Goal: Find specific page/section: Find specific page/section

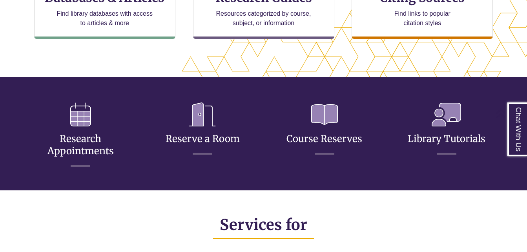
scroll to position [342, 0]
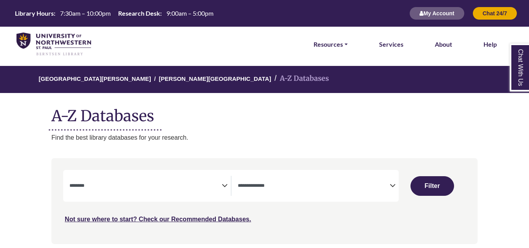
select select "Database Subject Filter"
select select "Database Types Filter"
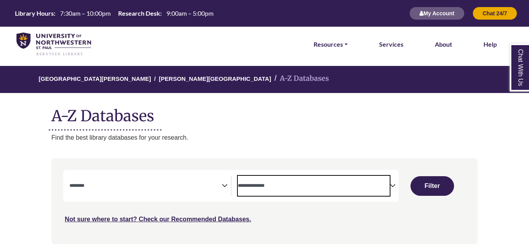
click at [258, 185] on textarea "Search" at bounding box center [314, 186] width 152 height 6
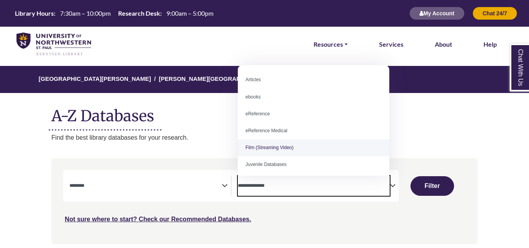
click at [160, 207] on div "***" at bounding box center [264, 197] width 403 height 54
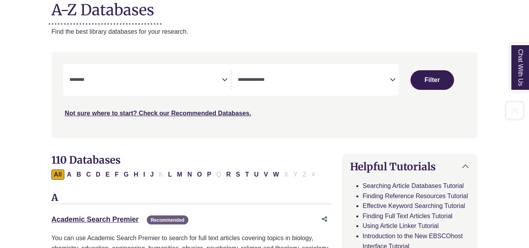
scroll to position [278, 0]
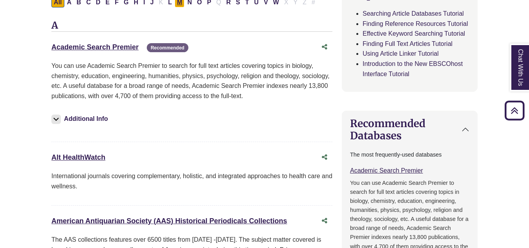
click at [180, 3] on button "M" at bounding box center [180, 2] width 10 height 10
select select "Database Subject Filter"
select select "Database Types Filter"
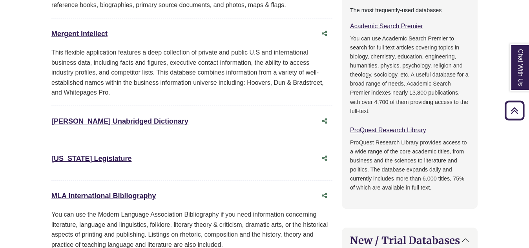
scroll to position [435, 0]
